Goal: Task Accomplishment & Management: Manage account settings

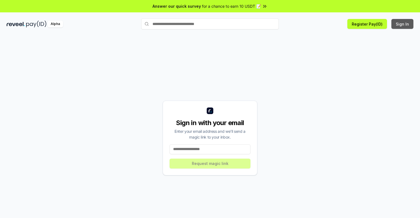
click at [402, 24] on button "Sign In" at bounding box center [402, 24] width 22 height 10
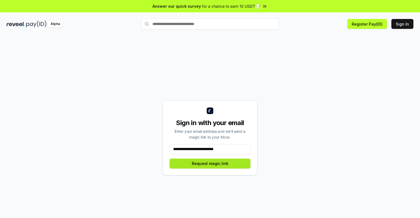
type input "**********"
click at [210, 163] on button "Request magic link" at bounding box center [209, 164] width 81 height 10
